Goal: Information Seeking & Learning: Compare options

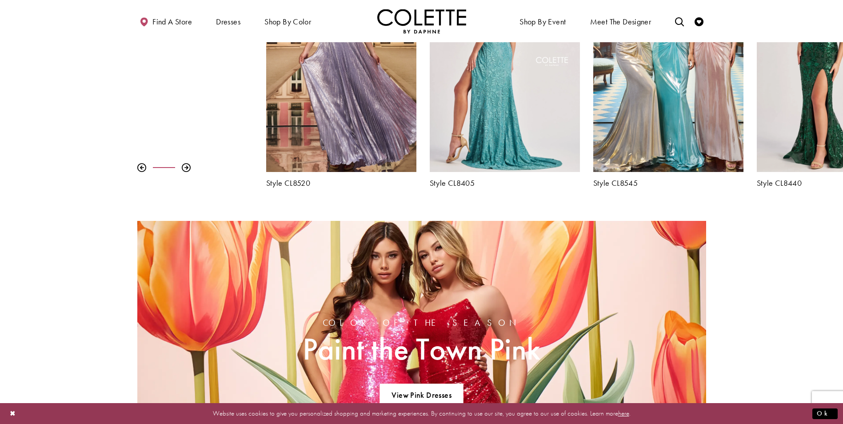
scroll to position [444, 0]
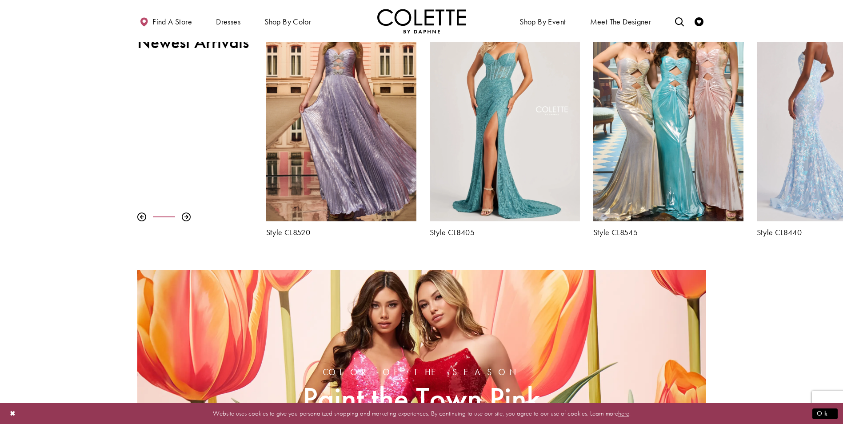
click at [794, 119] on div "Visit Colette by Daphne Style No. CL8440 Page" at bounding box center [831, 112] width 150 height 219
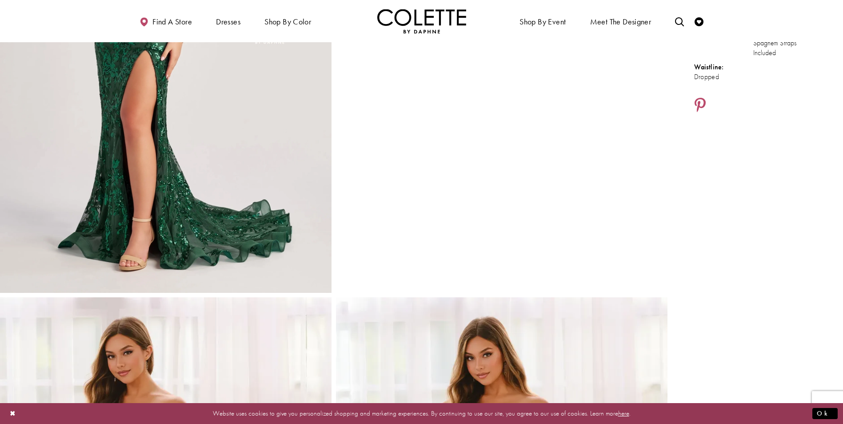
scroll to position [89, 0]
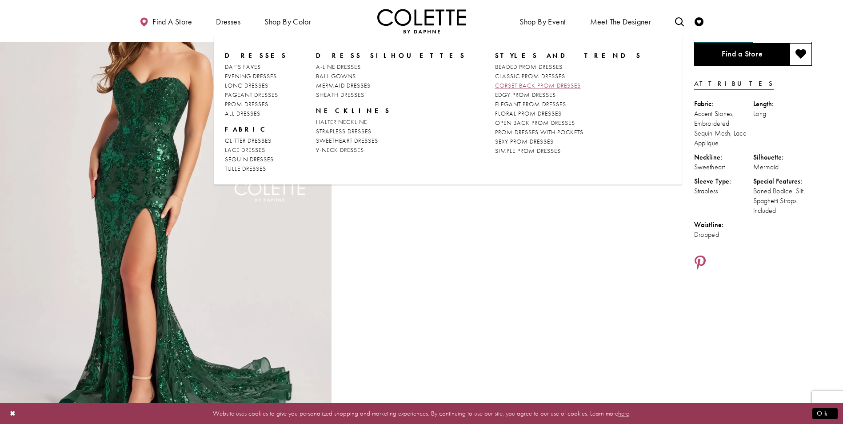
click at [495, 87] on span "CORSET BACK PROM DRESSES" at bounding box center [538, 85] width 86 height 8
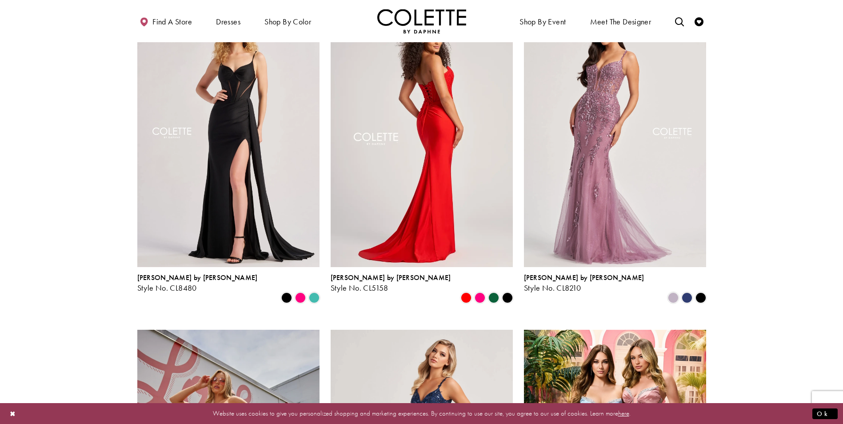
scroll to position [89, 0]
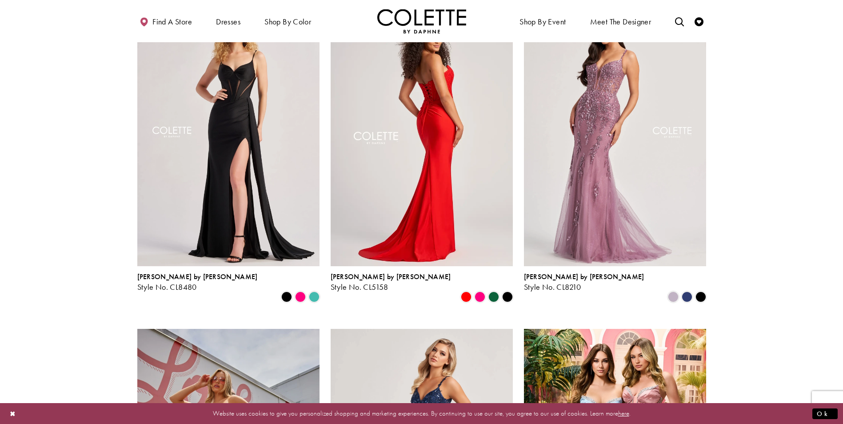
click at [451, 123] on img "Visit Colette by Daphne Style No. CL5158 Page" at bounding box center [421, 133] width 182 height 265
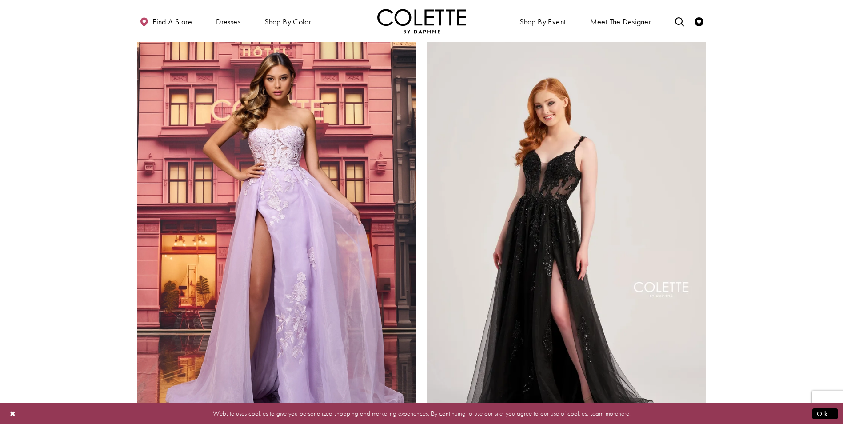
scroll to position [1421, 0]
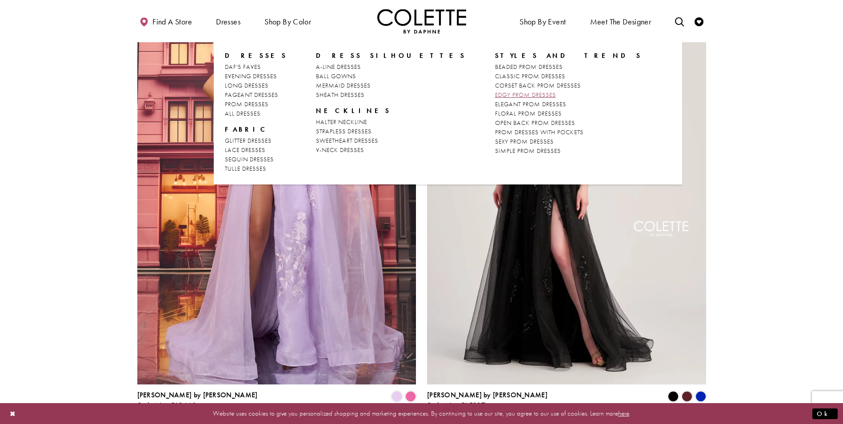
click at [495, 96] on span "EDGY PROM DRESSES" at bounding box center [525, 95] width 61 height 8
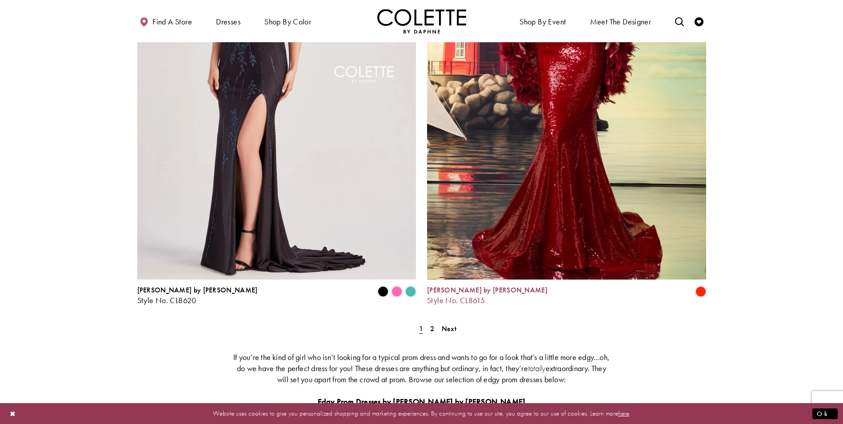
scroll to position [1510, 0]
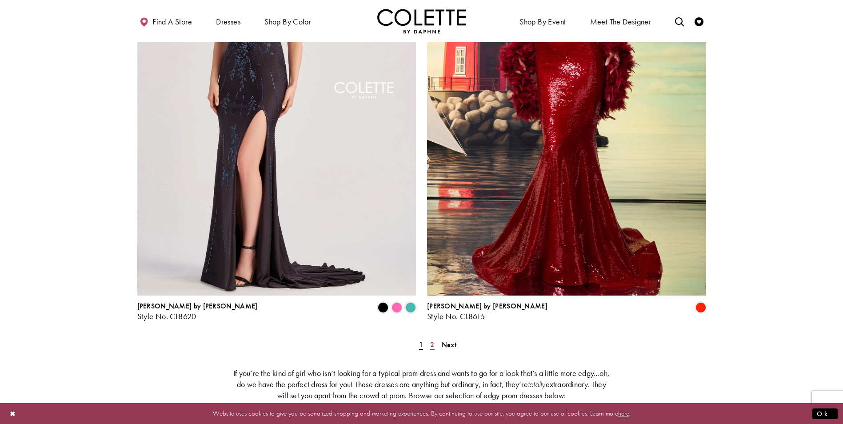
click at [432, 340] on span "2" at bounding box center [432, 344] width 4 height 9
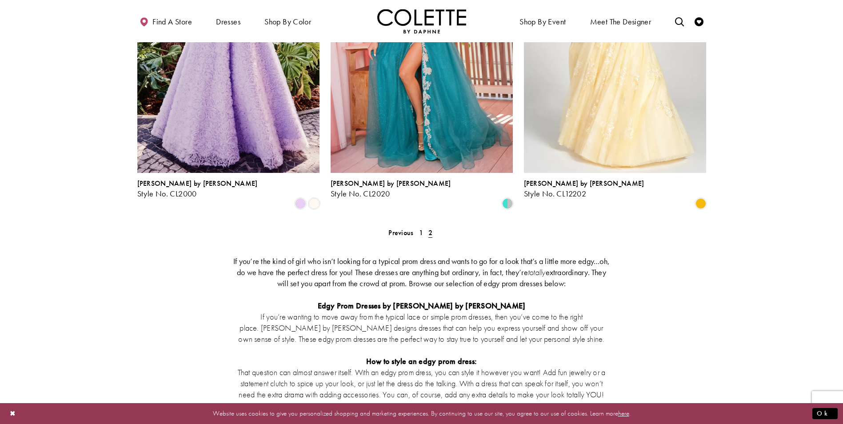
scroll to position [1025, 0]
